Goal: Navigation & Orientation: Find specific page/section

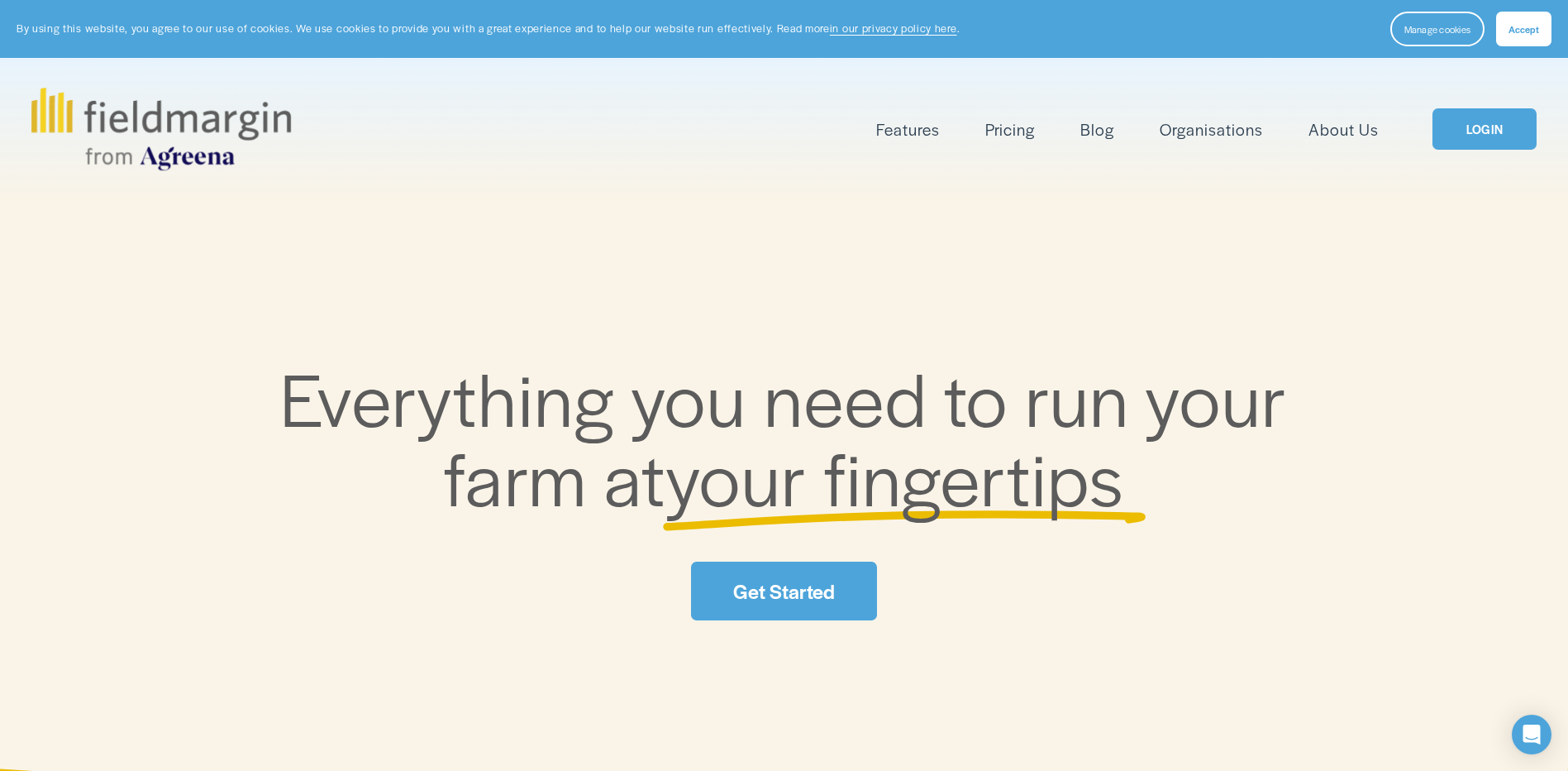
click at [1516, 28] on span "Accept" at bounding box center [1523, 29] width 31 height 13
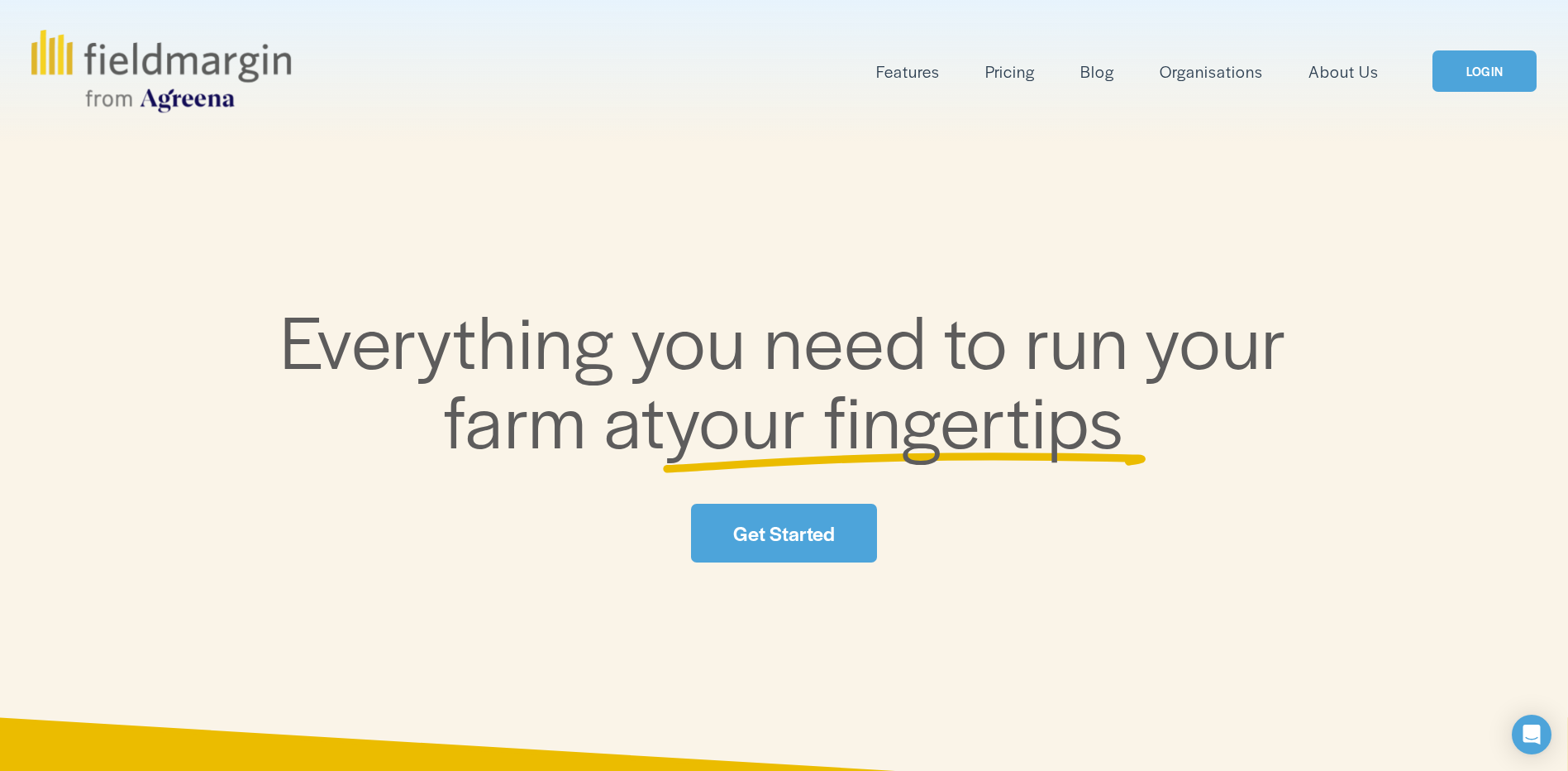
click at [1474, 68] on link "LOGIN" at bounding box center [1484, 72] width 104 height 42
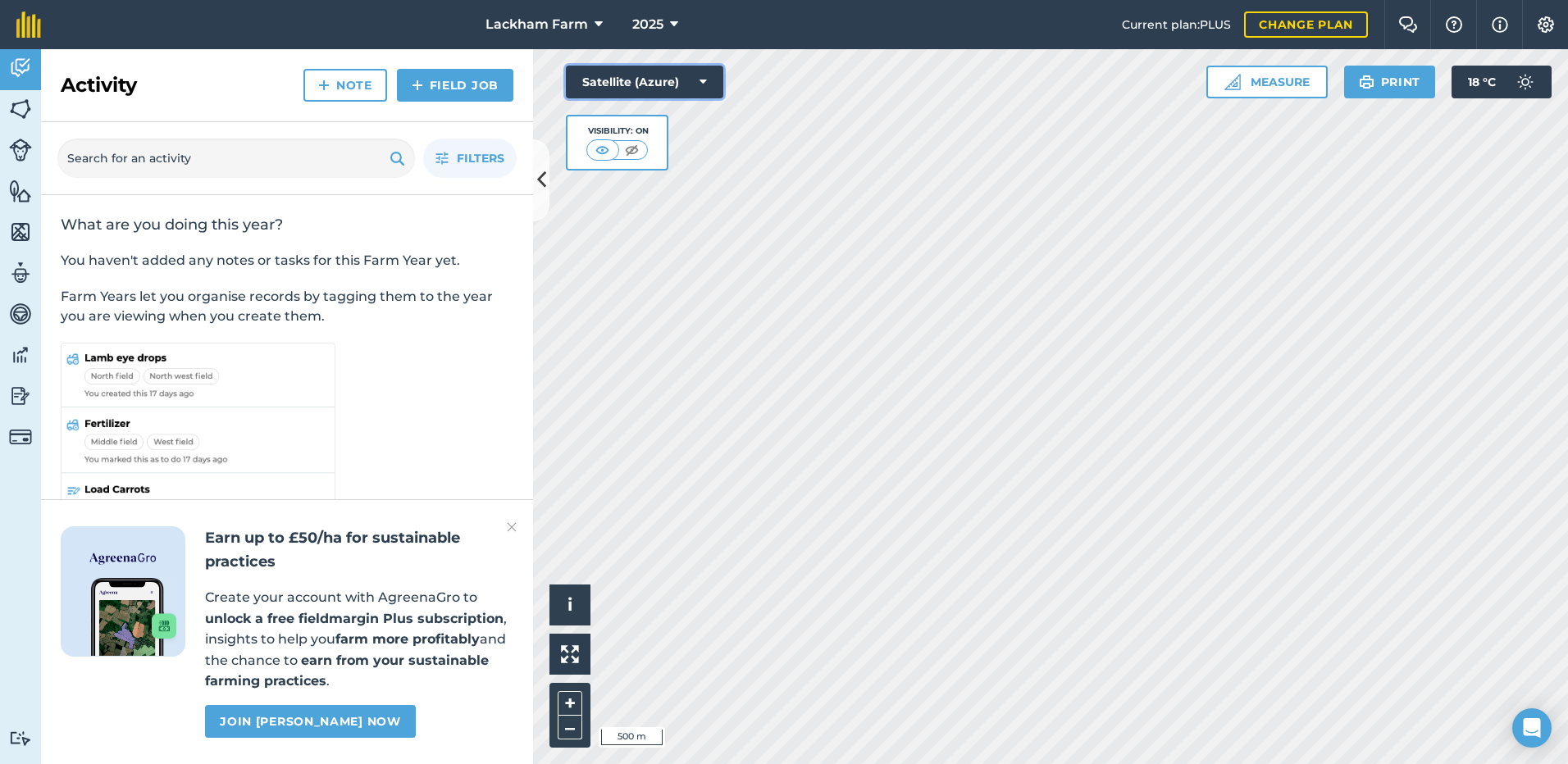
click at [706, 81] on button "Satellite (Azure)" at bounding box center [645, 82] width 158 height 33
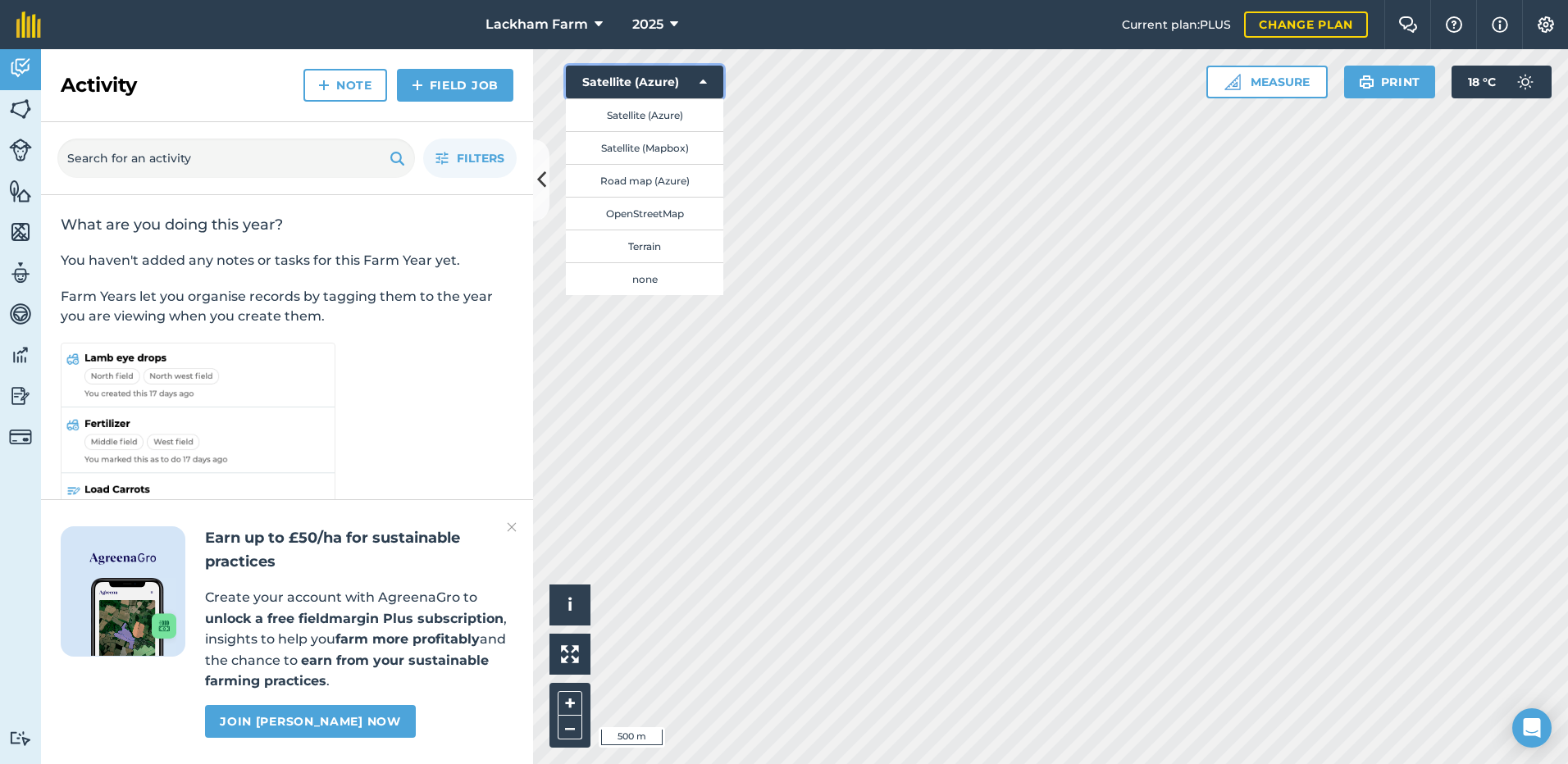
click at [706, 81] on button "Satellite (Azure)" at bounding box center [645, 82] width 158 height 33
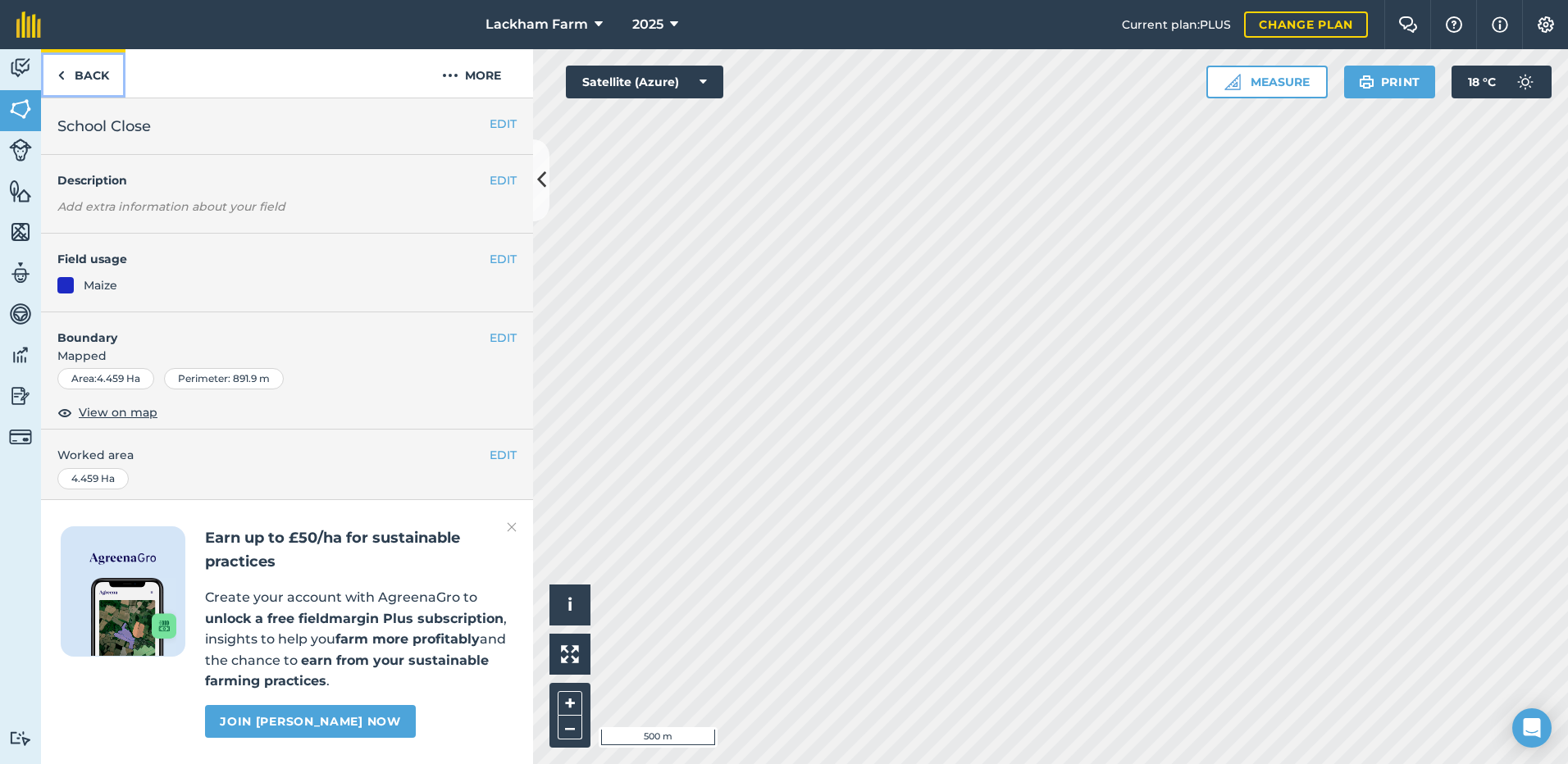
click at [94, 74] on link "Back" at bounding box center [82, 74] width 84 height 49
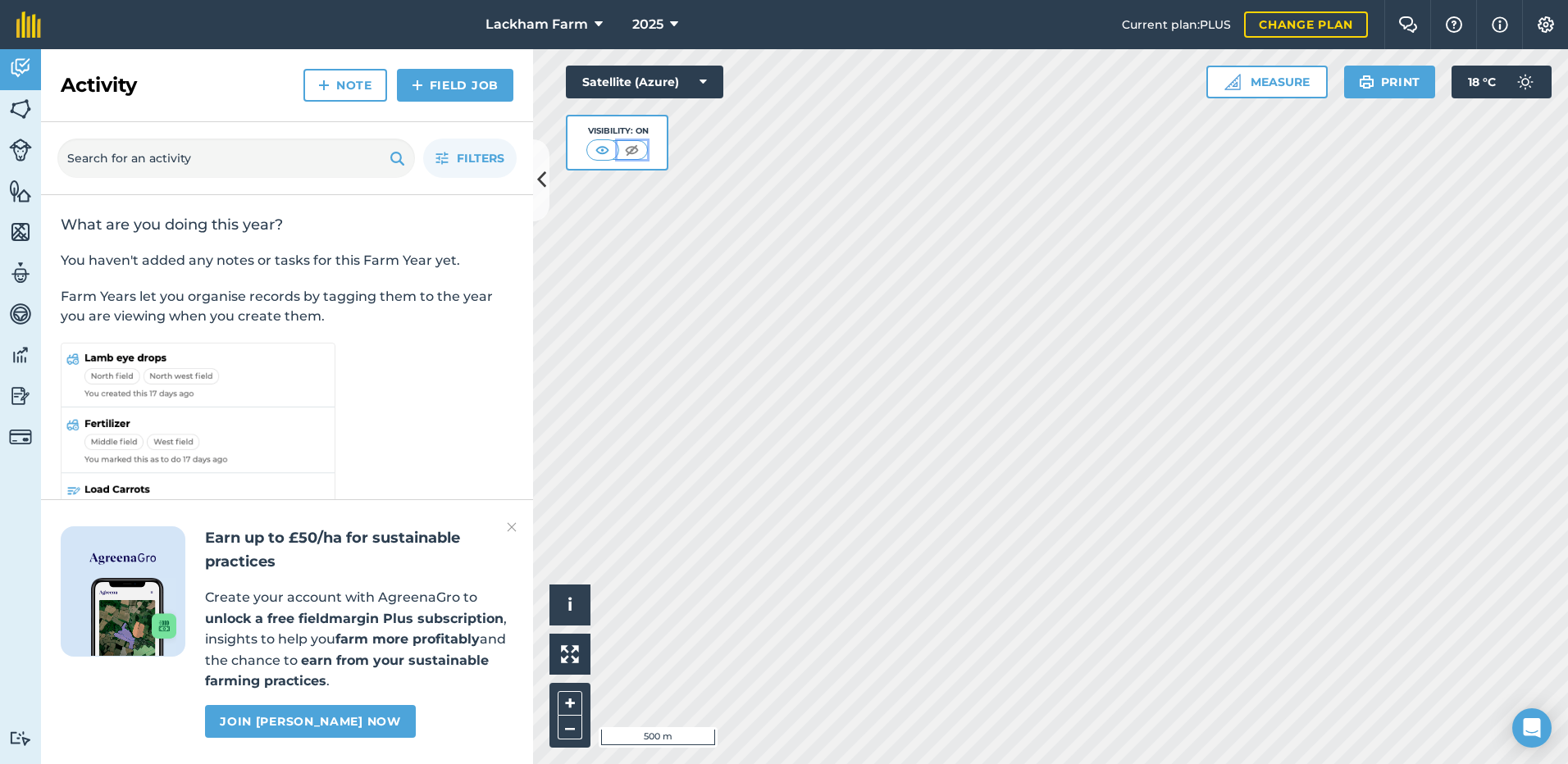
click at [633, 150] on img at bounding box center [632, 150] width 21 height 16
click at [600, 146] on img at bounding box center [603, 150] width 21 height 16
